Goal: Check status: Check status

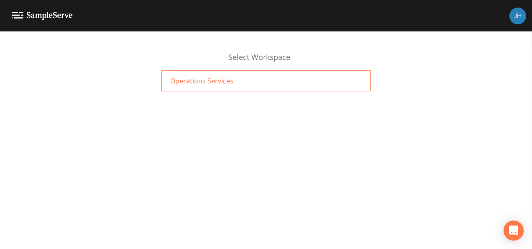
click at [201, 83] on span "Operations Services" at bounding box center [201, 81] width 63 height 10
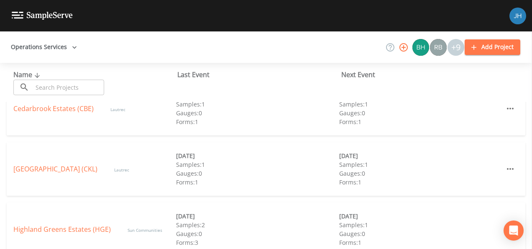
scroll to position [126, 0]
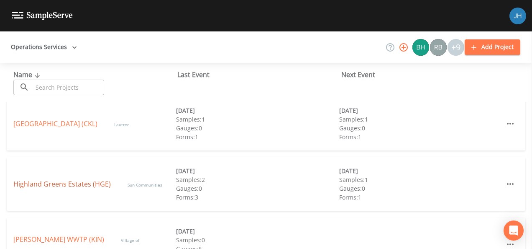
click at [87, 187] on link "Highland Greens Estates (HGE)" at bounding box center [62, 183] width 98 height 9
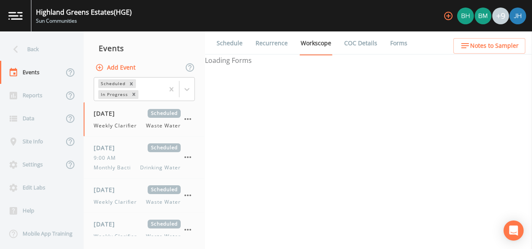
select select "092b3f94-5697-4c94-9891-da161916fdbb"
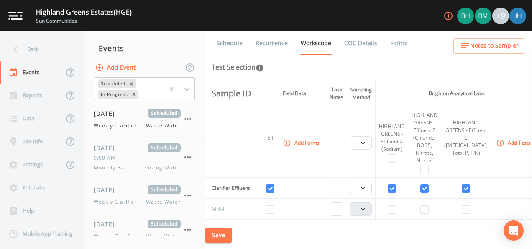
click at [224, 38] on link "Schedule" at bounding box center [230, 42] width 28 height 23
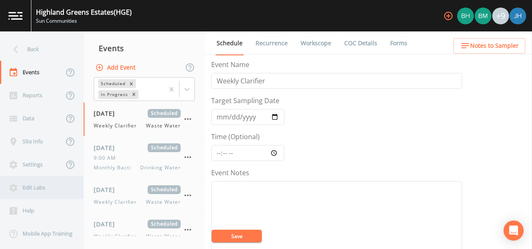
click at [36, 187] on div "Edit Labs" at bounding box center [37, 187] width 75 height 23
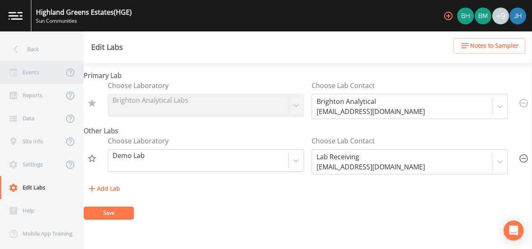
click at [31, 72] on div "Events" at bounding box center [32, 72] width 64 height 23
select select "092b3f94-5697-4c94-9891-da161916fdbb"
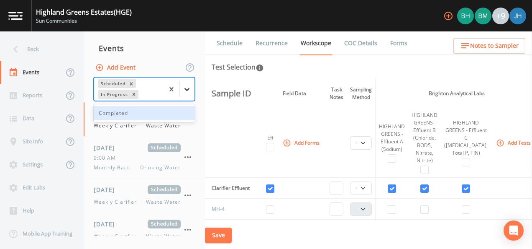
click at [188, 87] on icon at bounding box center [187, 89] width 8 height 8
click at [126, 114] on div "Completed" at bounding box center [144, 113] width 101 height 14
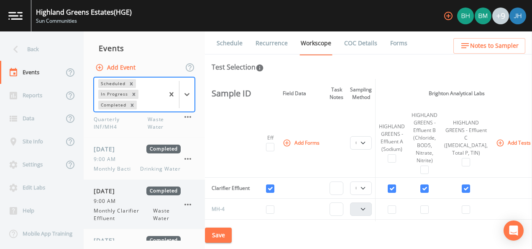
scroll to position [1005, 0]
